Goal: Task Accomplishment & Management: Complete application form

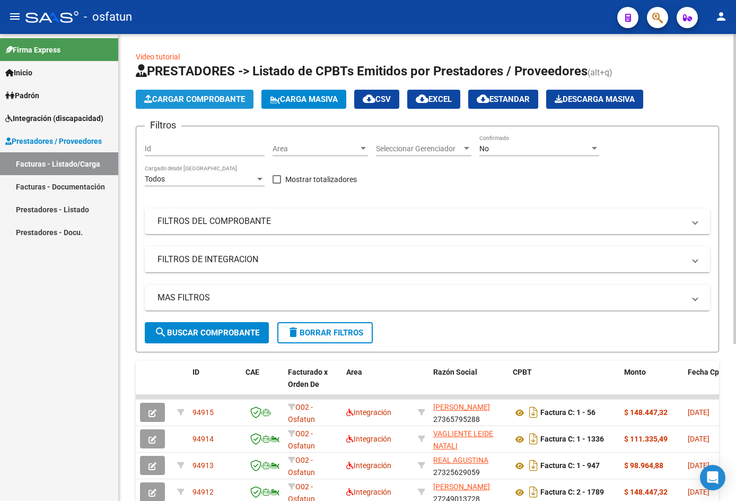
click at [226, 102] on span "Cargar Comprobante" at bounding box center [194, 99] width 101 height 10
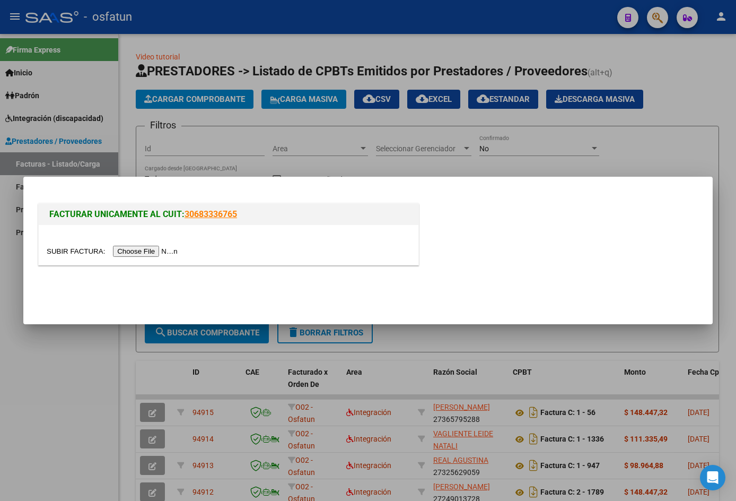
click at [152, 252] on input "file" at bounding box center [114, 251] width 134 height 11
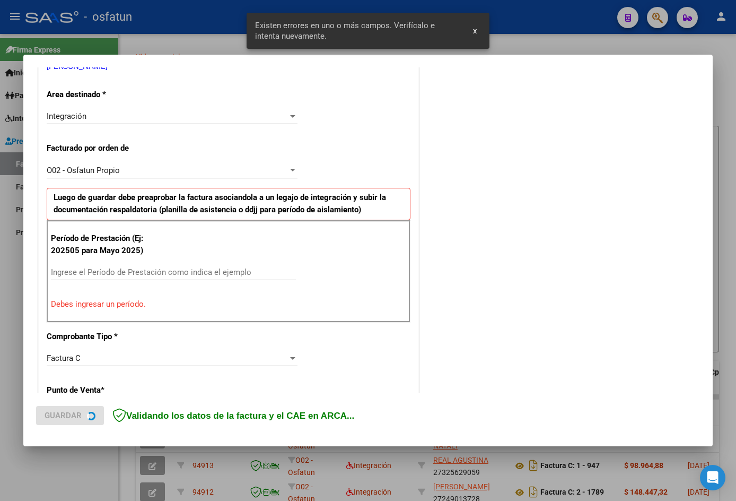
scroll to position [260, 0]
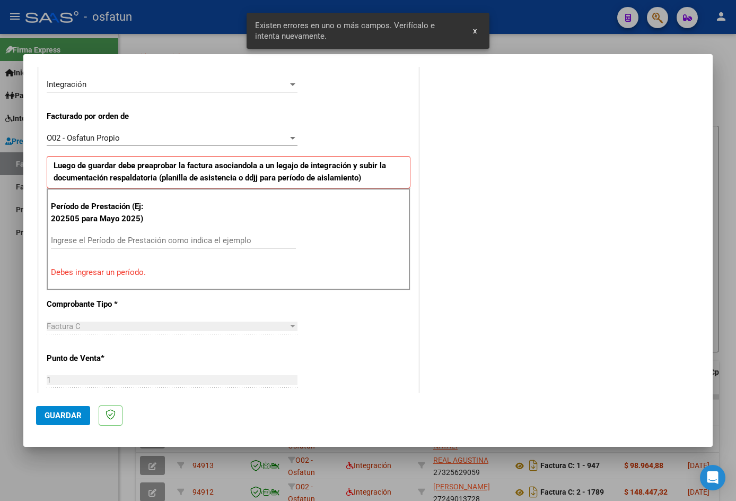
click at [110, 239] on input "Ingrese el Período de Prestación como indica el ejemplo" at bounding box center [173, 240] width 245 height 10
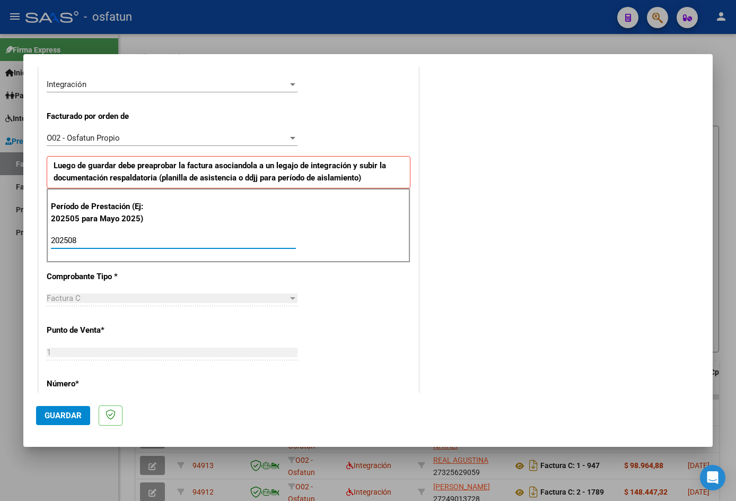
type input "202508"
click at [60, 419] on span "Guardar" at bounding box center [63, 416] width 37 height 10
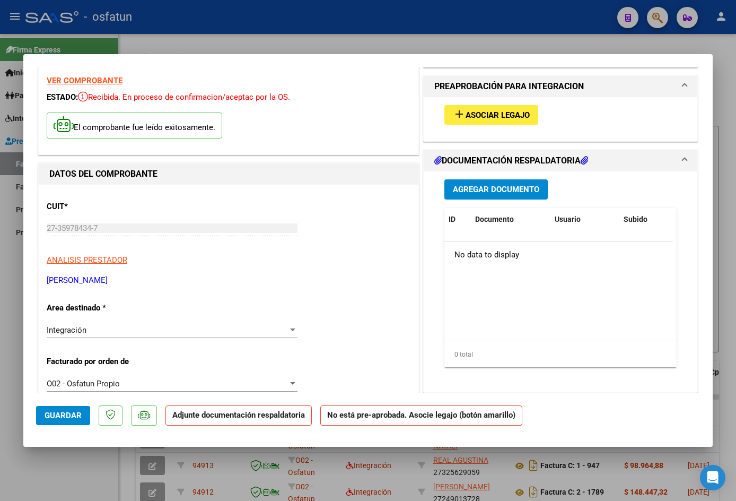
scroll to position [0, 0]
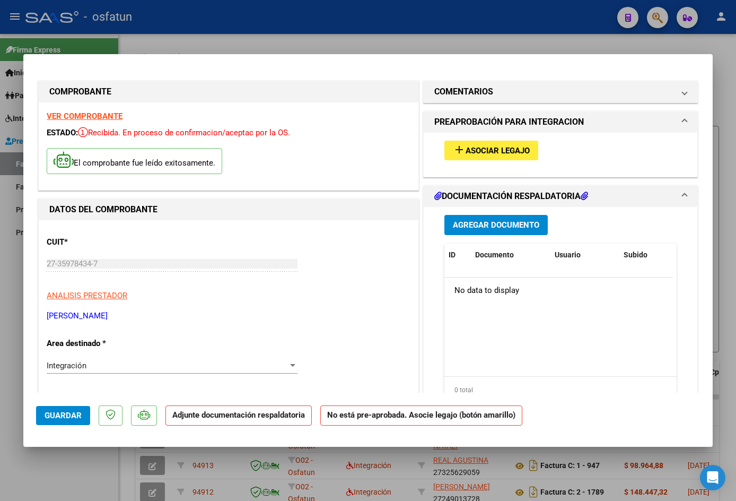
click at [475, 152] on span "Asociar Legajo" at bounding box center [498, 151] width 64 height 10
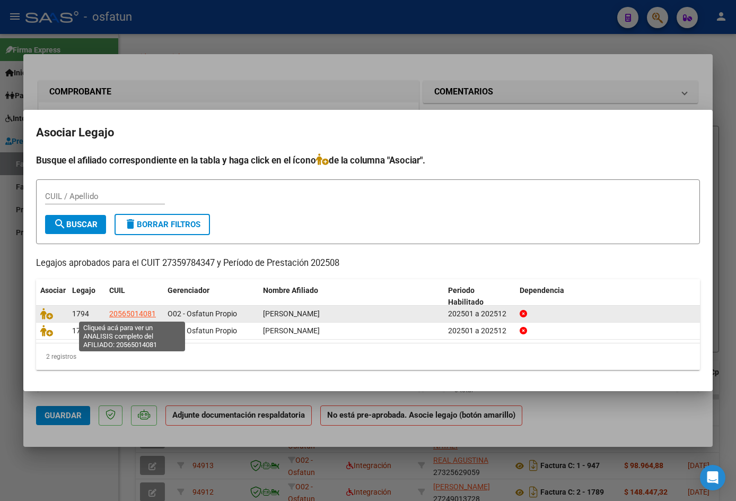
click at [122, 313] on span "20565014081" at bounding box center [132, 313] width 47 height 8
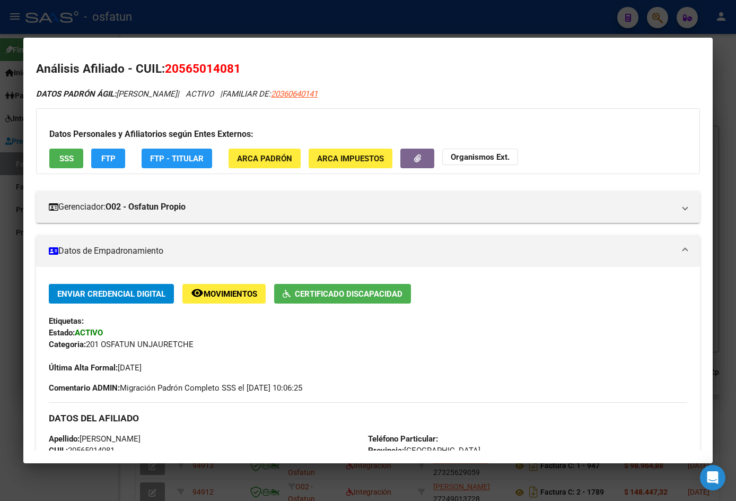
click at [252, 31] on div at bounding box center [368, 250] width 736 height 501
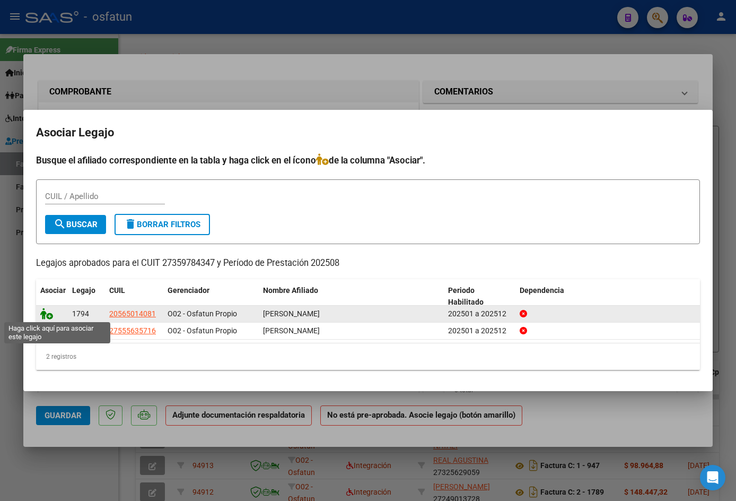
click at [50, 315] on icon at bounding box center [46, 314] width 13 height 12
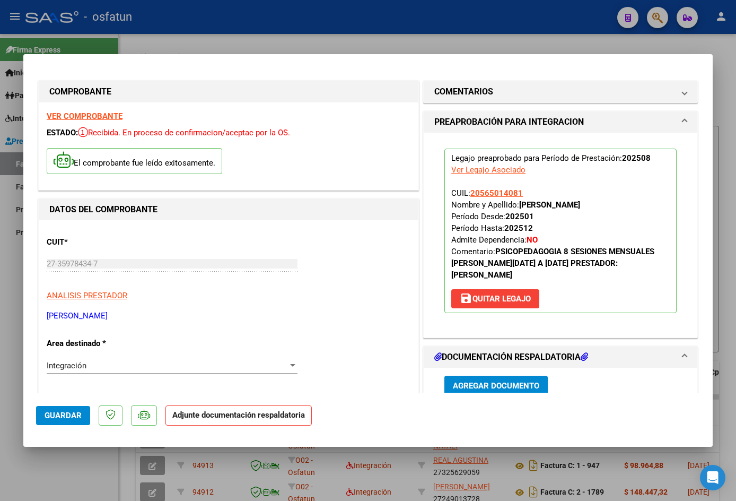
click at [498, 383] on span "Agregar Documento" at bounding box center [496, 386] width 86 height 10
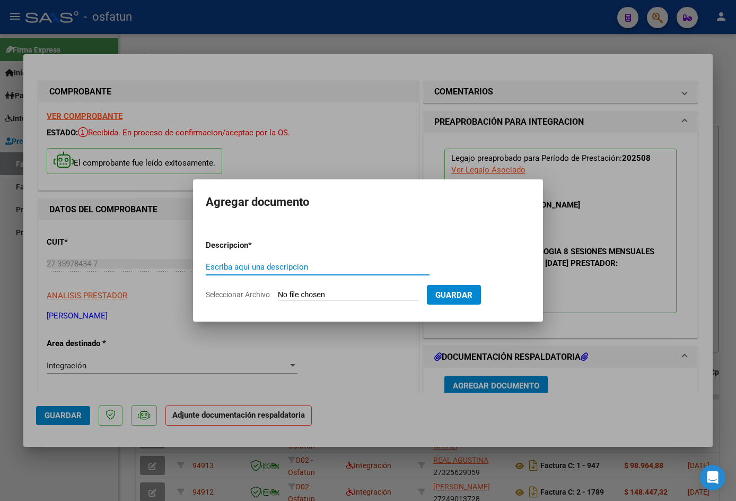
click at [461, 298] on span "Guardar" at bounding box center [453, 295] width 37 height 10
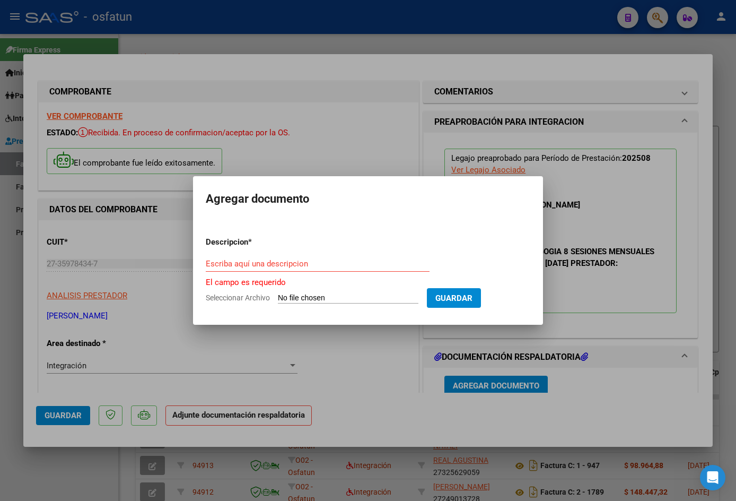
click at [308, 296] on input "Seleccionar Archivo" at bounding box center [348, 298] width 141 height 10
type input "C:\fakepath\Asistencia [PERSON_NAME].jpeg"
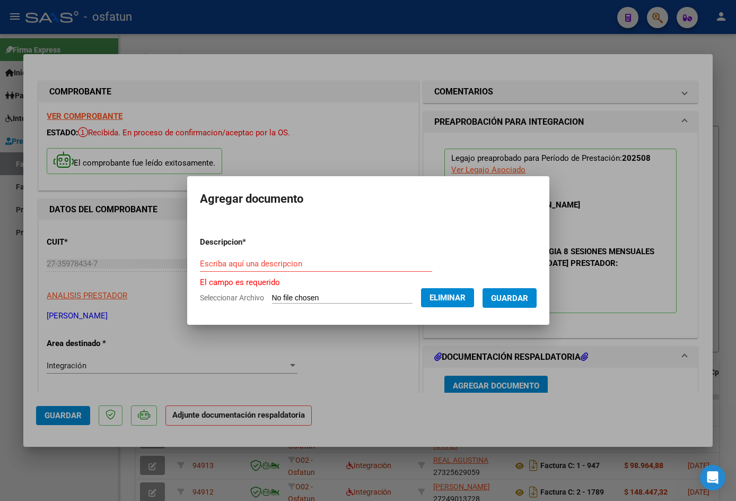
click at [306, 268] on input "Escriba aquí una descripcion" at bounding box center [316, 264] width 232 height 10
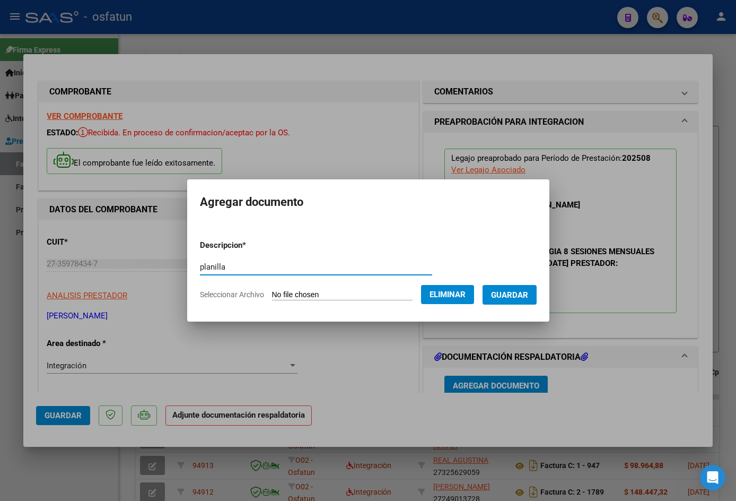
type input "planilla"
click at [522, 295] on span "Guardar" at bounding box center [509, 295] width 37 height 10
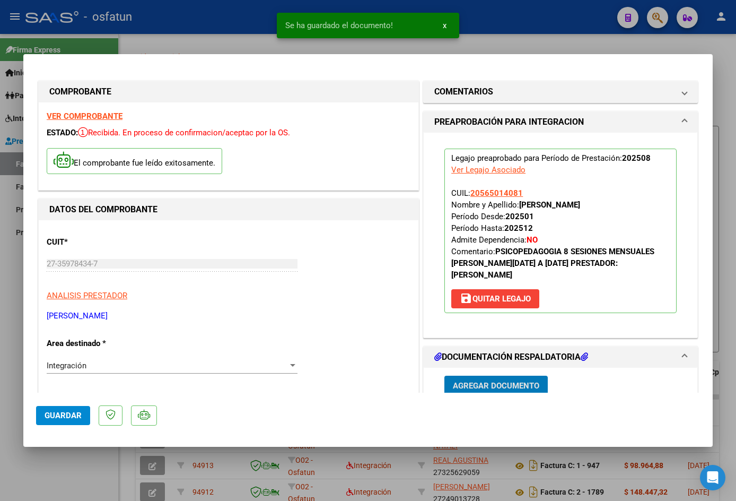
scroll to position [3, 0]
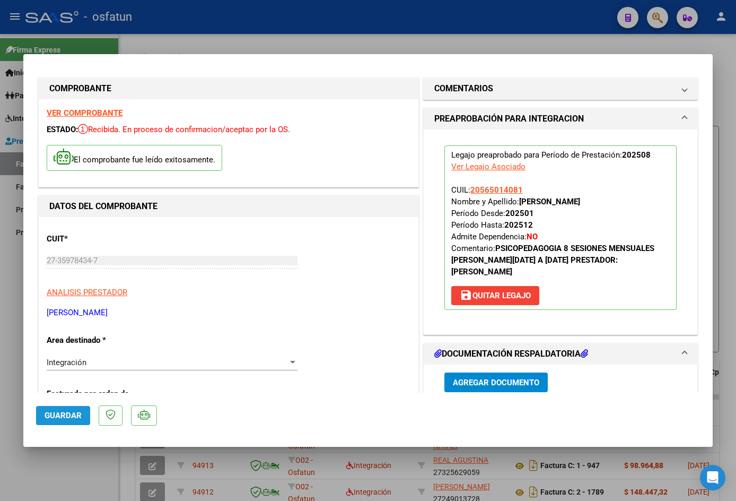
click at [45, 416] on span "Guardar" at bounding box center [63, 416] width 37 height 10
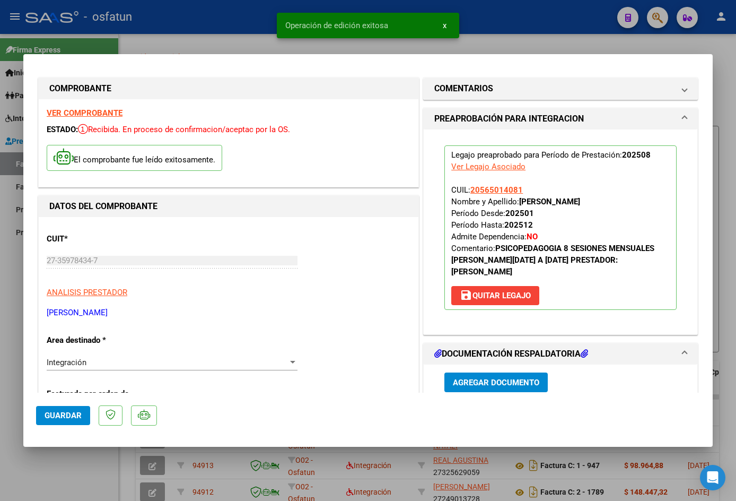
click at [228, 40] on div at bounding box center [368, 250] width 736 height 501
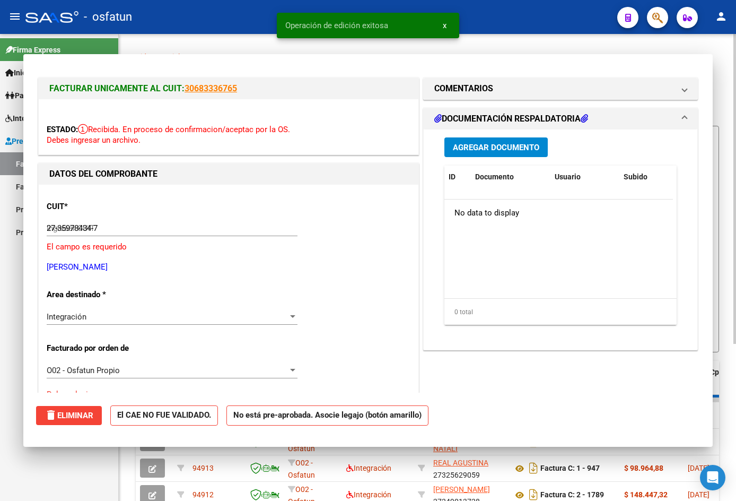
type input "$ 0,00"
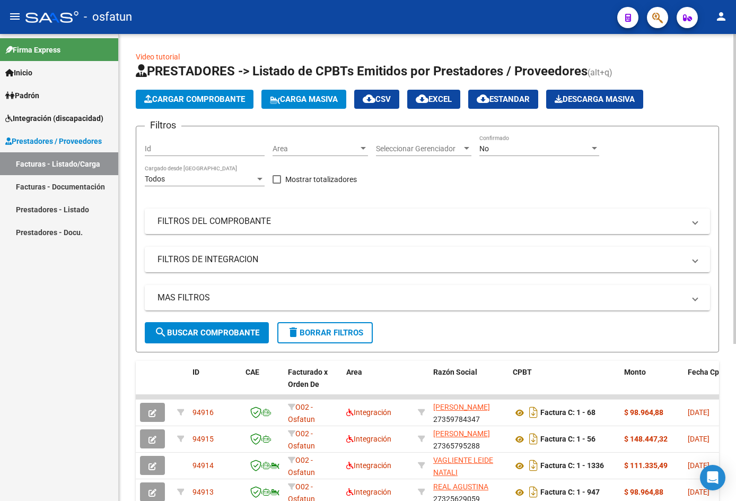
click at [215, 101] on span "Cargar Comprobante" at bounding box center [194, 99] width 101 height 10
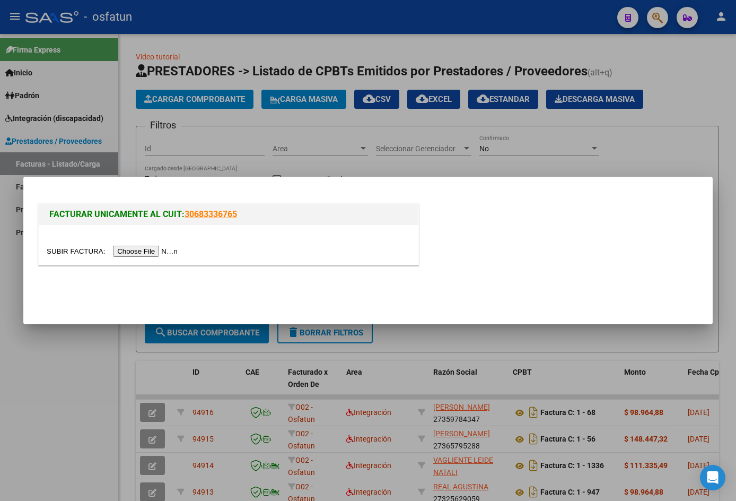
click at [162, 252] on input "file" at bounding box center [114, 251] width 134 height 11
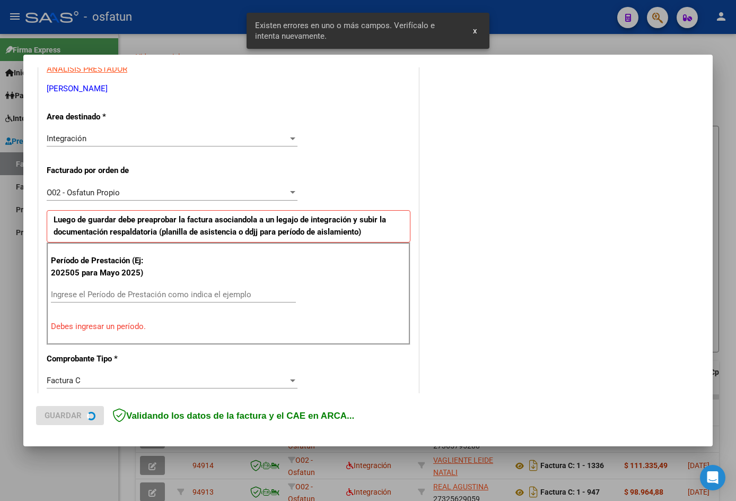
scroll to position [260, 0]
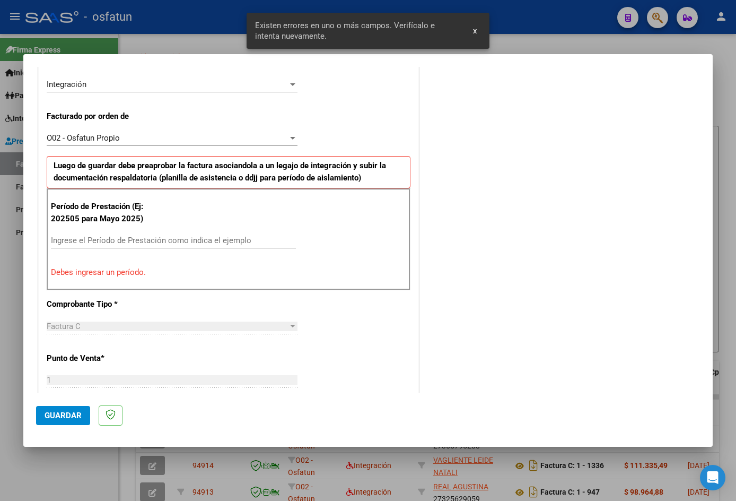
click at [93, 234] on div "Ingrese el Período de Prestación como indica el ejemplo" at bounding box center [173, 240] width 245 height 16
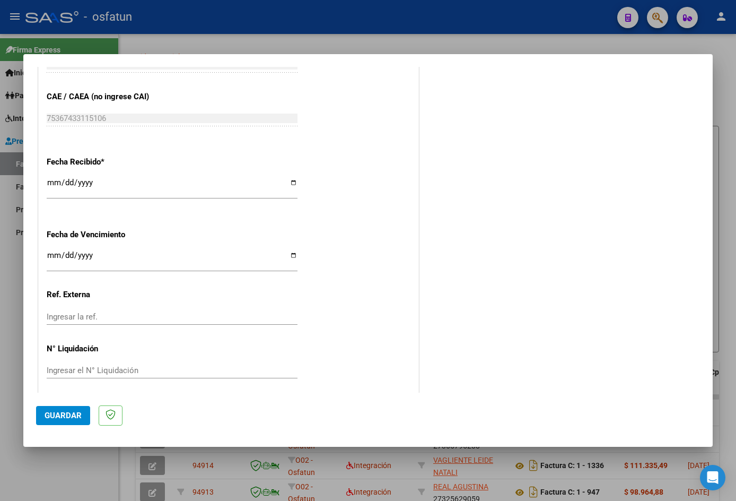
scroll to position [722, 0]
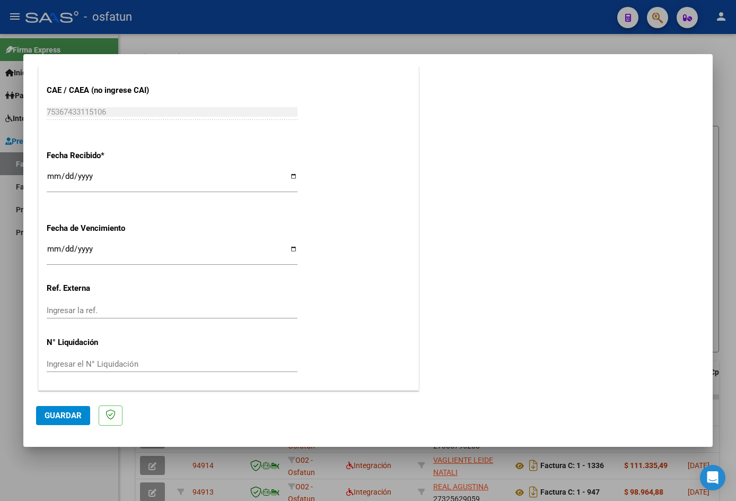
type input "202508"
click at [65, 413] on span "Guardar" at bounding box center [63, 416] width 37 height 10
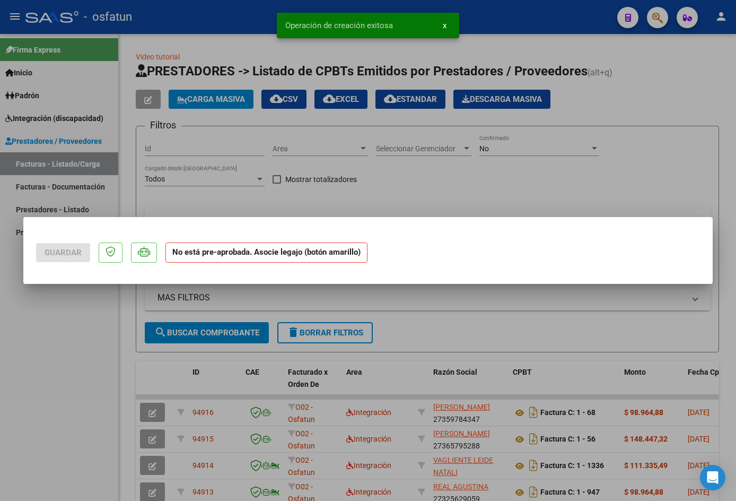
scroll to position [0, 0]
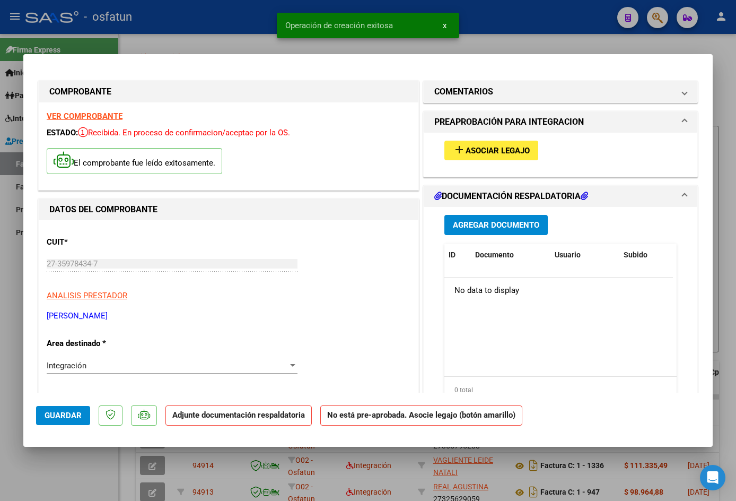
click at [457, 150] on mat-icon "add" at bounding box center [459, 149] width 13 height 13
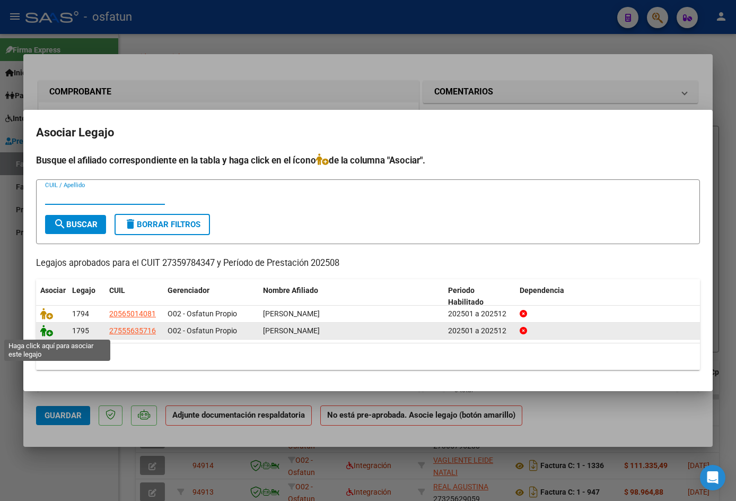
click at [51, 332] on icon at bounding box center [46, 331] width 13 height 12
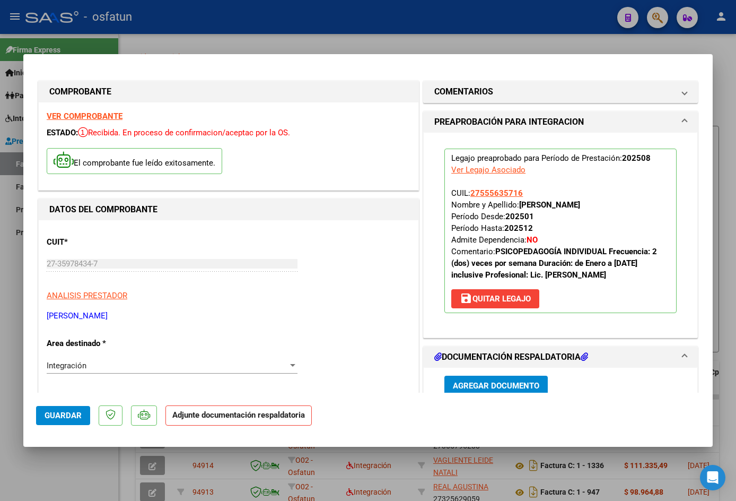
click at [502, 386] on span "Agregar Documento" at bounding box center [496, 386] width 86 height 10
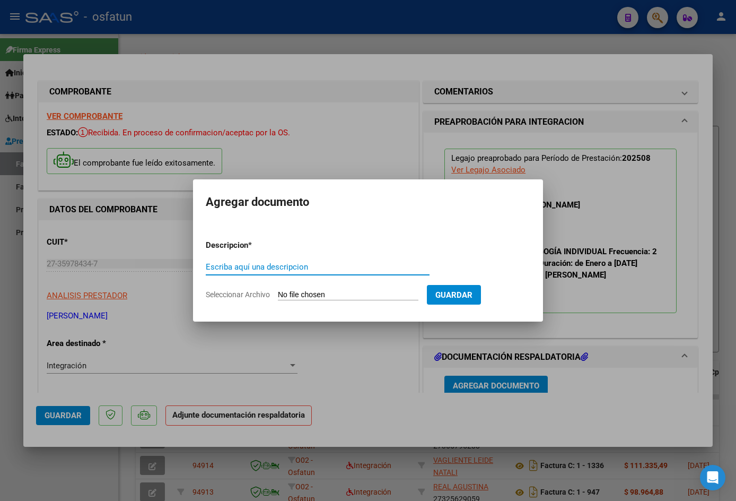
click at [227, 270] on input "Escriba aquí una descripcion" at bounding box center [318, 267] width 224 height 10
type input "planilla"
click at [397, 296] on input "Seleccionar Archivo" at bounding box center [348, 295] width 141 height 10
type input "C:\fakepath\Asistencia [PERSON_NAME].jpeg"
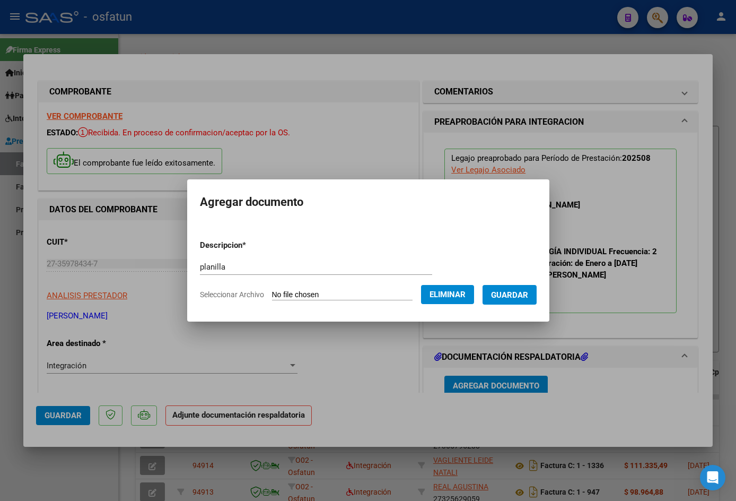
click at [508, 296] on span "Guardar" at bounding box center [509, 295] width 37 height 10
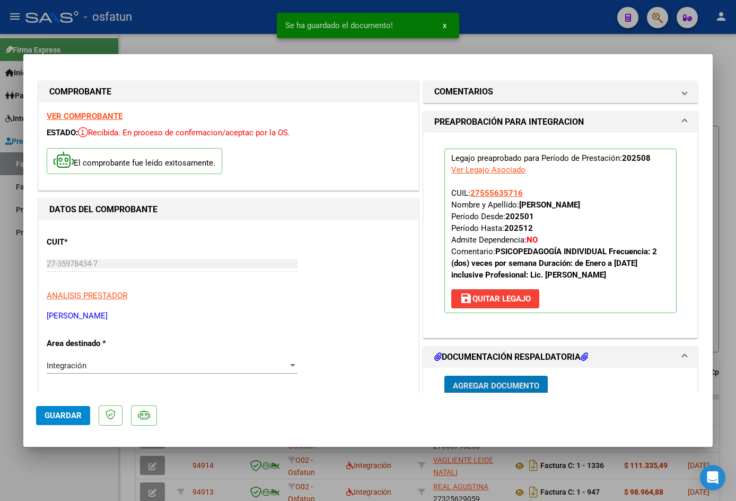
scroll to position [3, 0]
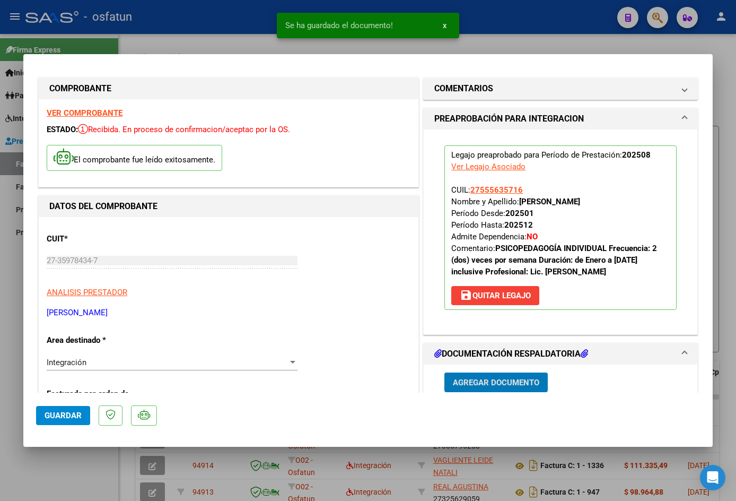
click at [57, 414] on span "Guardar" at bounding box center [63, 416] width 37 height 10
click at [236, 13] on div at bounding box center [368, 250] width 736 height 501
type input "$ 0,00"
